Goal: Information Seeking & Learning: Learn about a topic

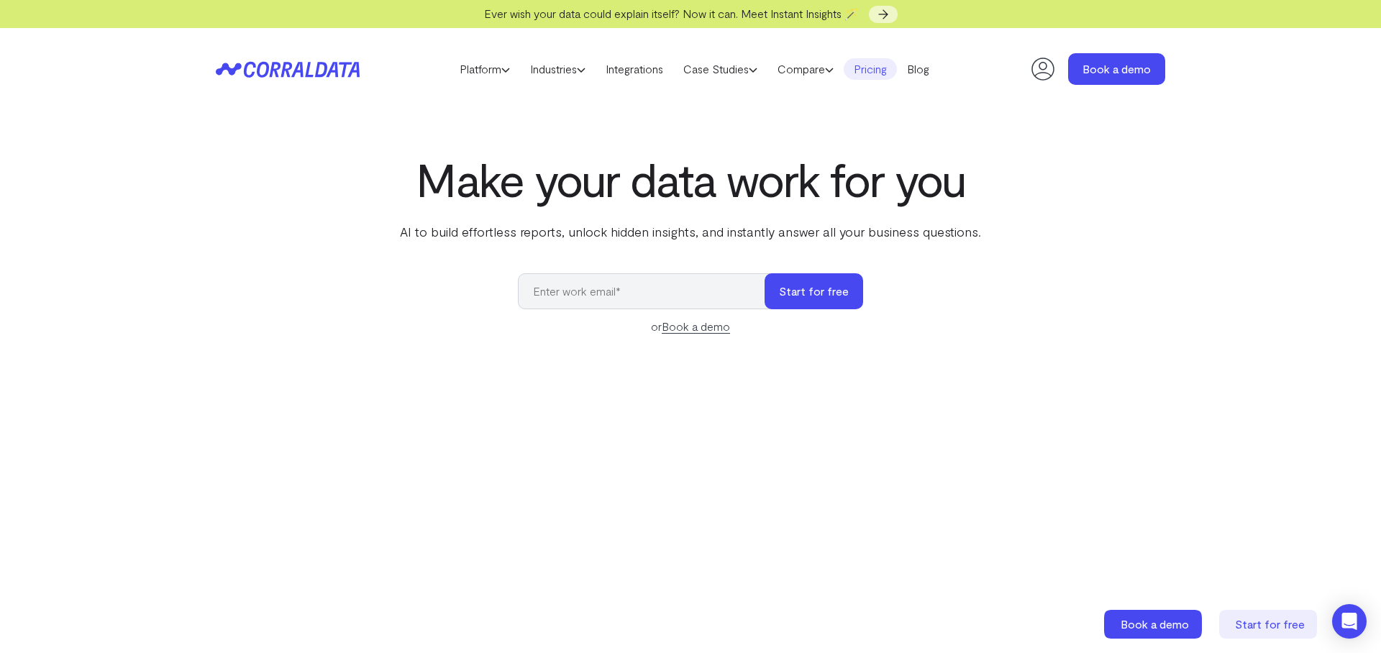
click at [879, 68] on link "Pricing" at bounding box center [869, 69] width 53 height 22
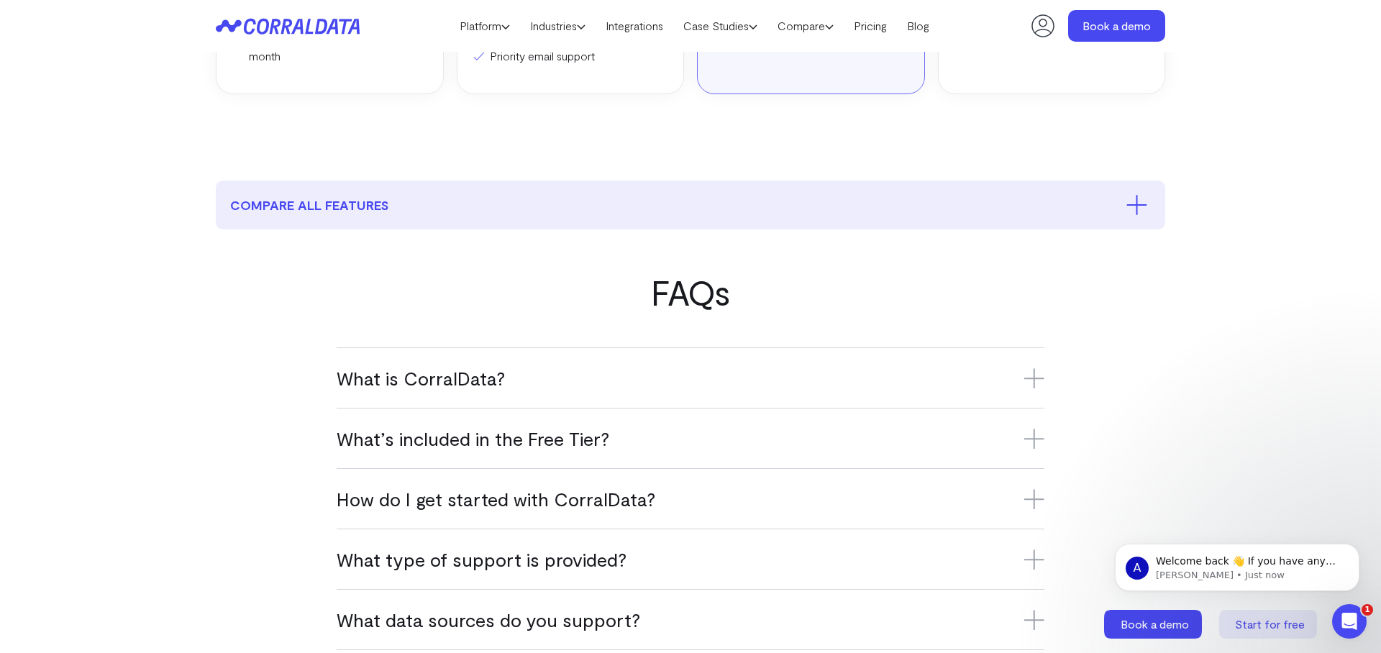
scroll to position [826, 0]
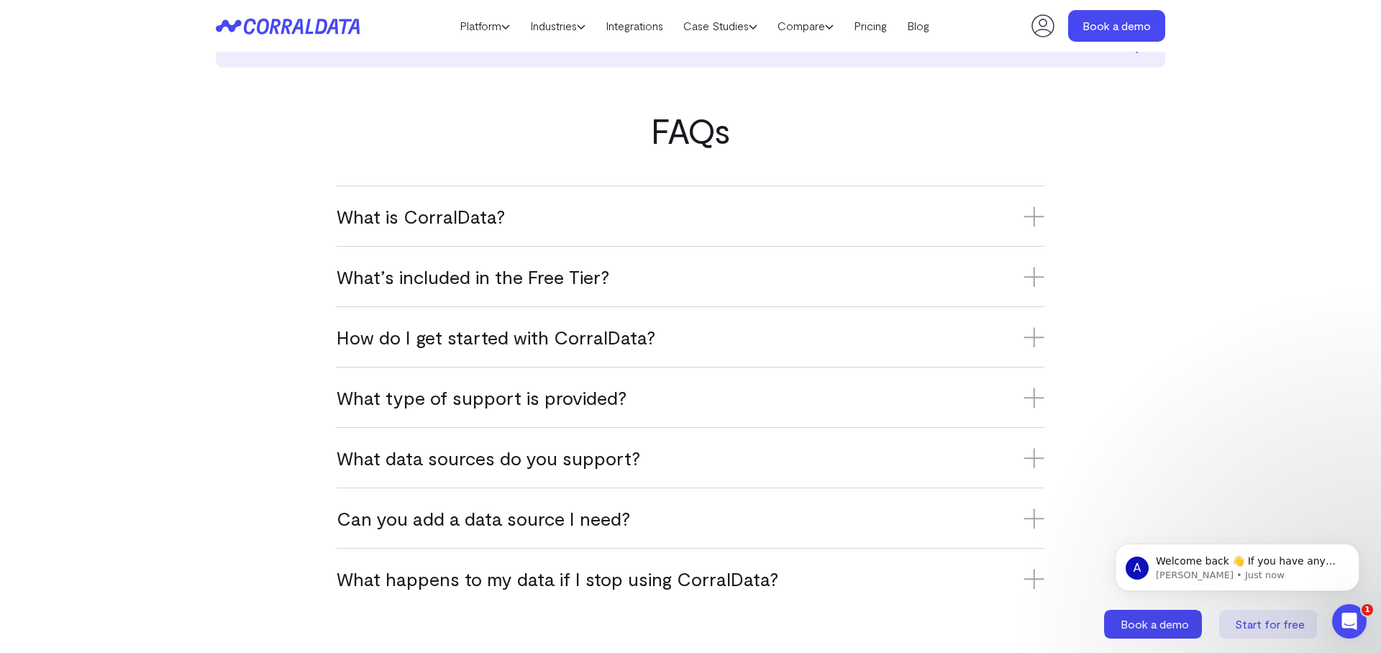
click at [1030, 211] on icon at bounding box center [1034, 216] width 20 height 20
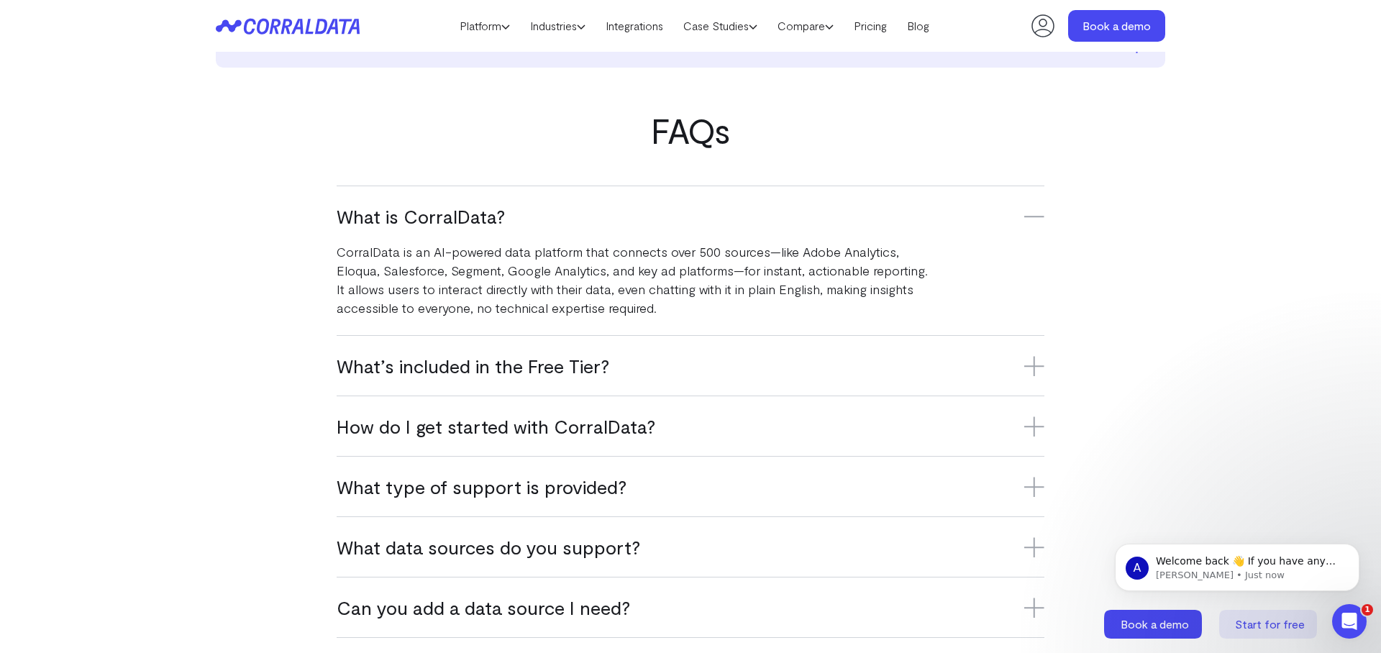
click at [1030, 211] on icon at bounding box center [1034, 216] width 20 height 20
